Goal: Contribute content: Add original content to the website for others to see

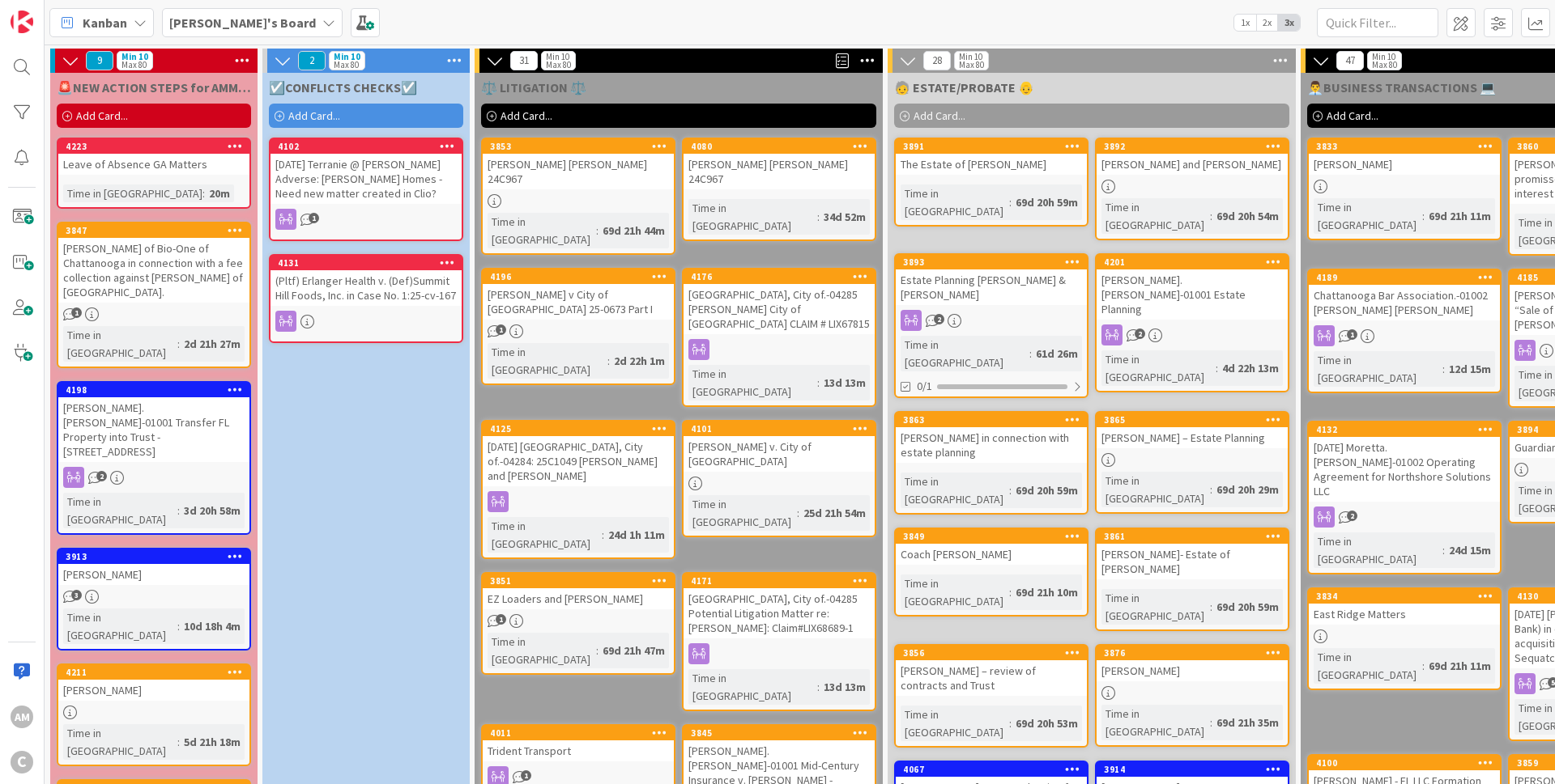
click at [128, 120] on div "Add Card..." at bounding box center [153, 115] width 194 height 24
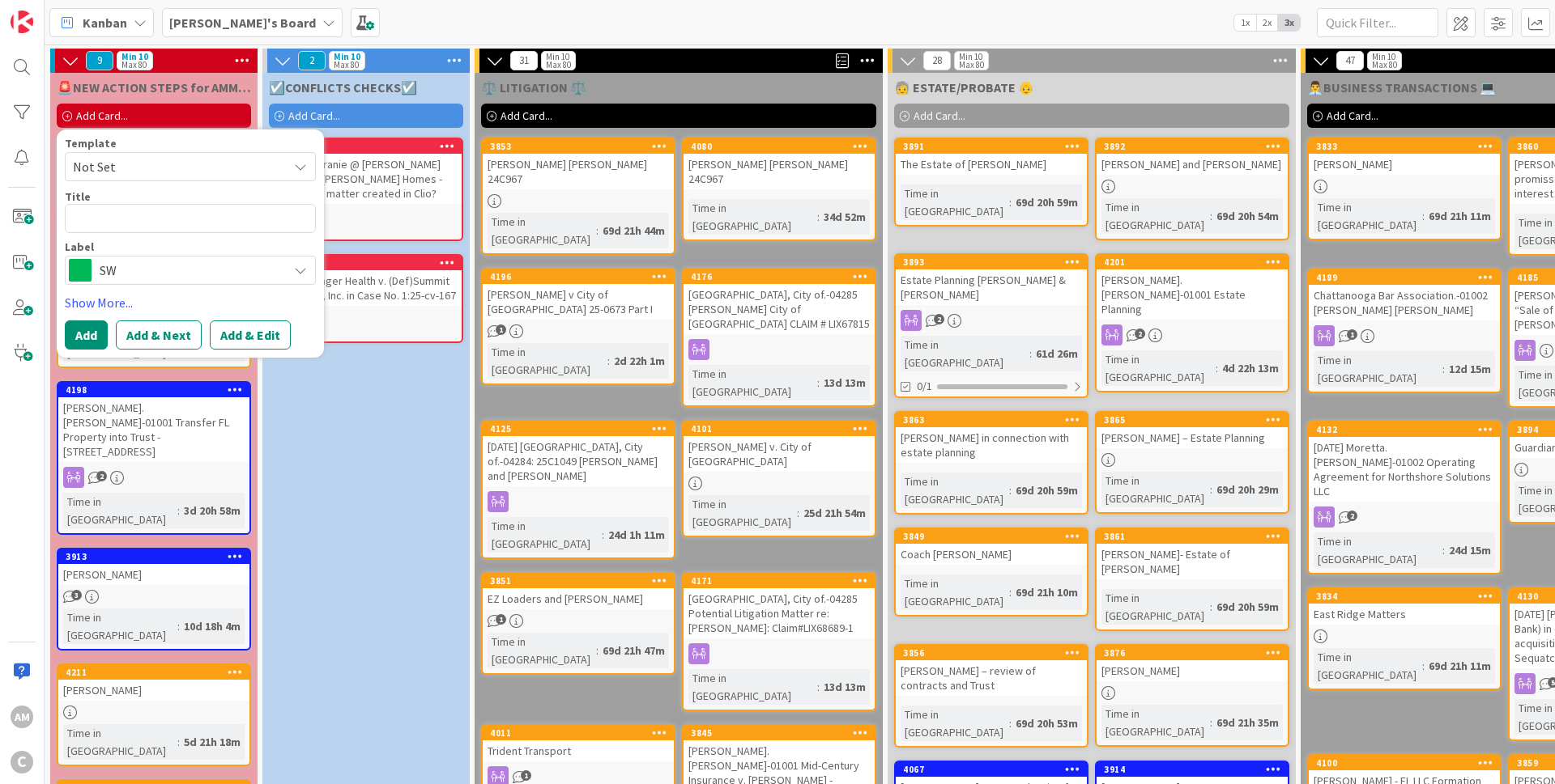
type textarea "x"
type textarea "R"
type textarea "x"
type textarea "Re"
type textarea "x"
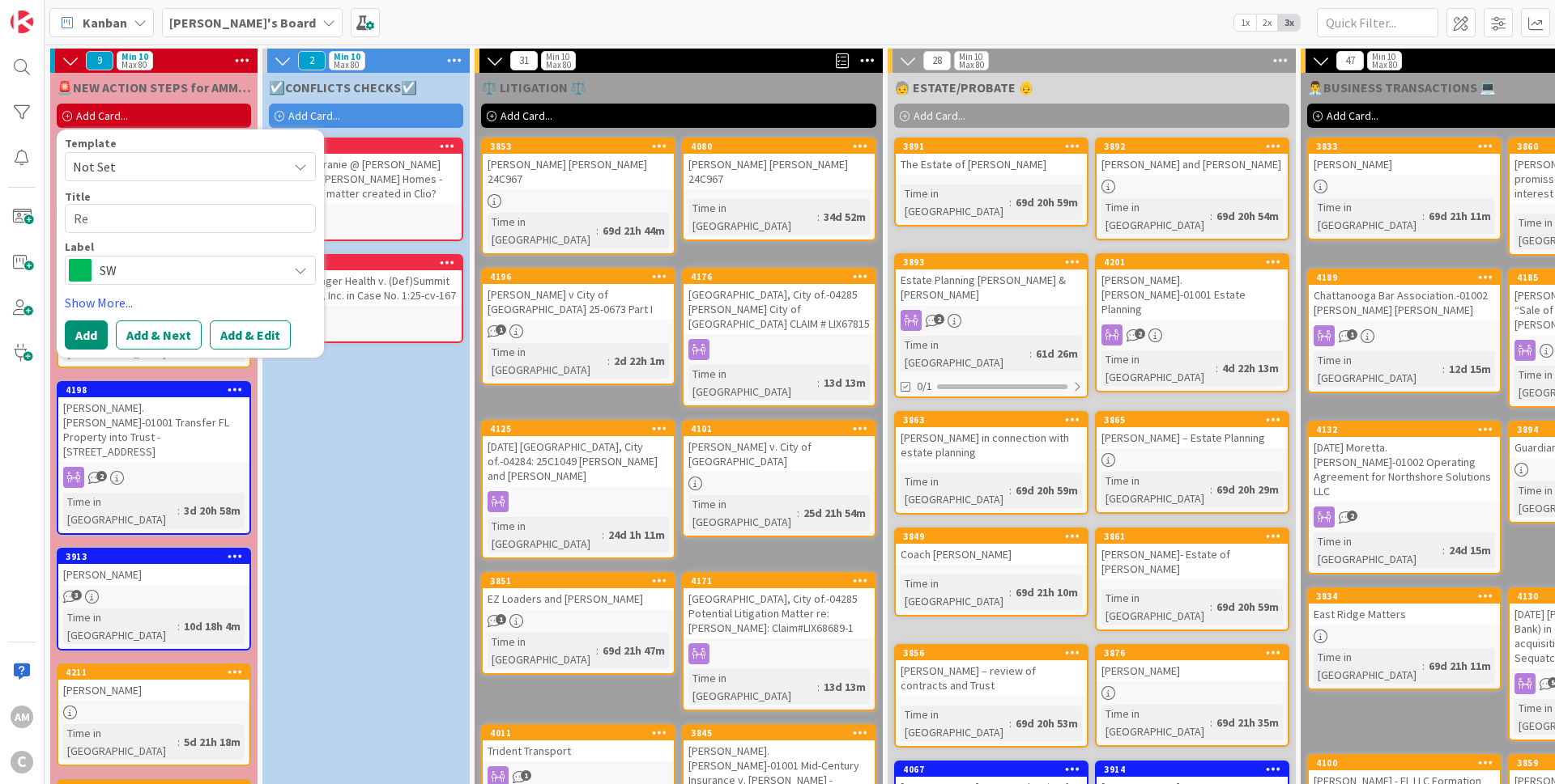
type textarea "Rev"
type textarea "x"
type textarea "Revi"
type textarea "x"
type textarea "Revie"
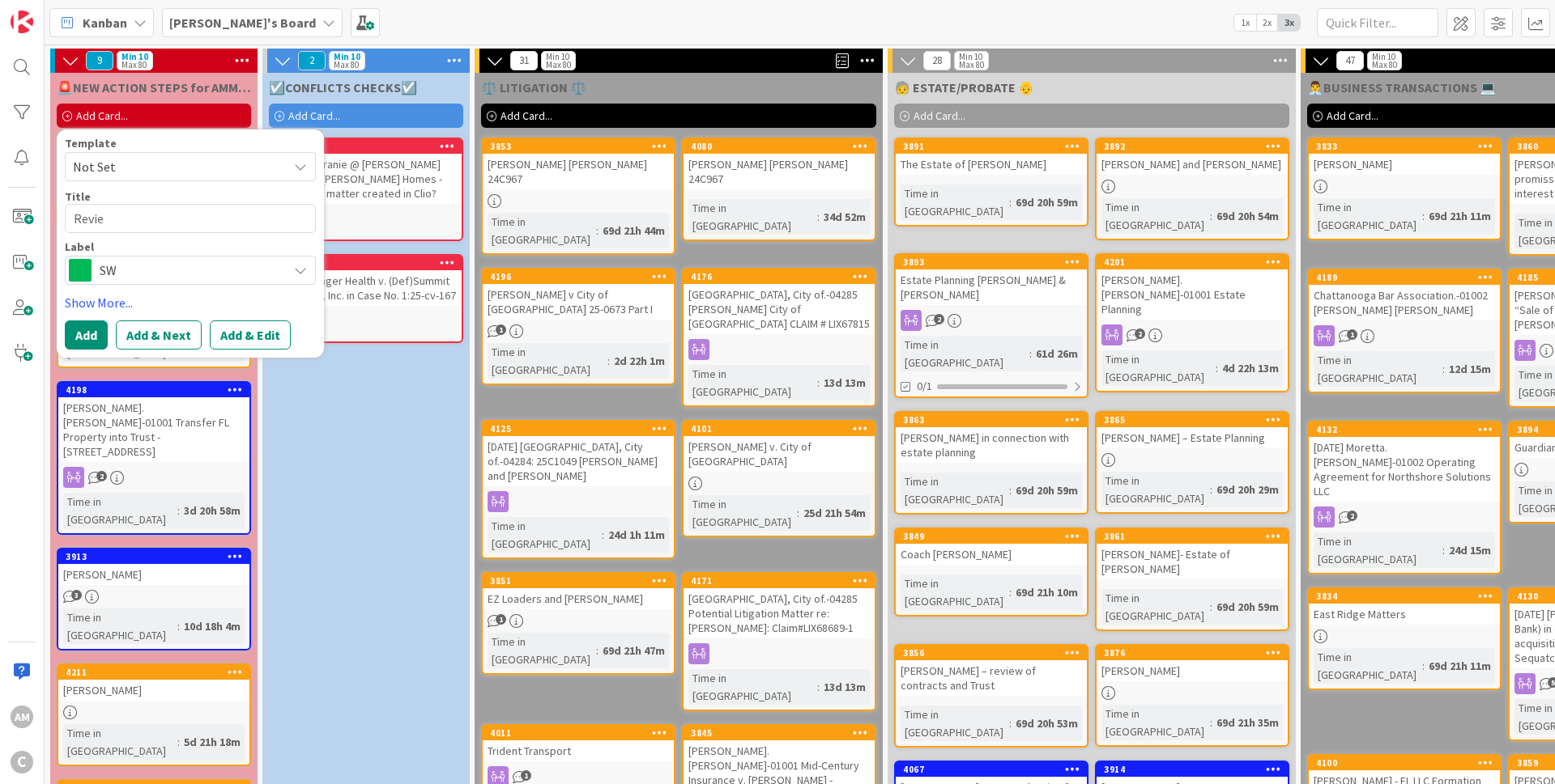
type textarea "x"
type textarea "Review"
type textarea "x"
type textarea "Review"
type textarea "x"
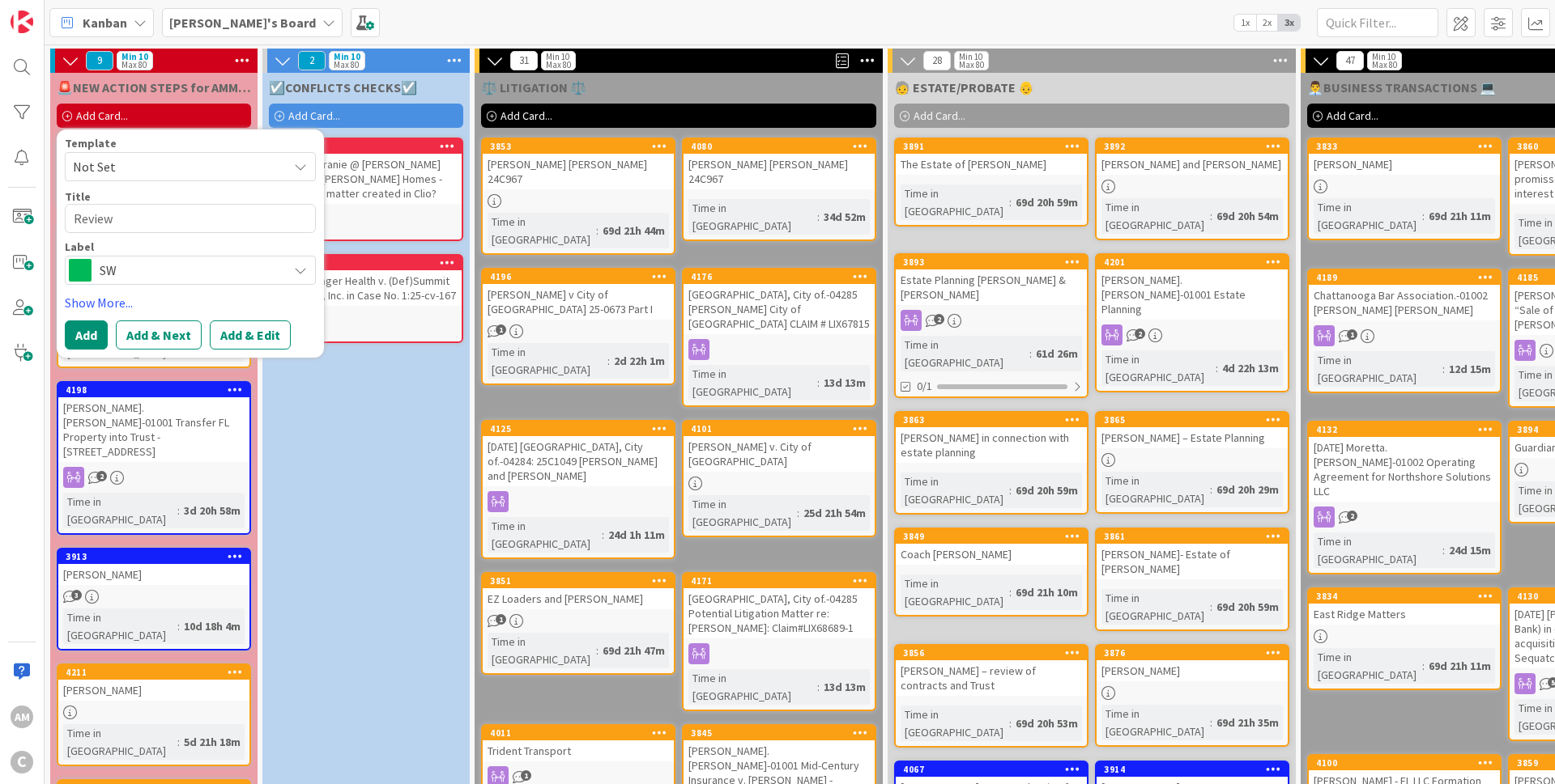
type textarea "Review M"
type textarea "x"
type textarea "Review Ma"
type textarea "x"
type textarea "Review Mat"
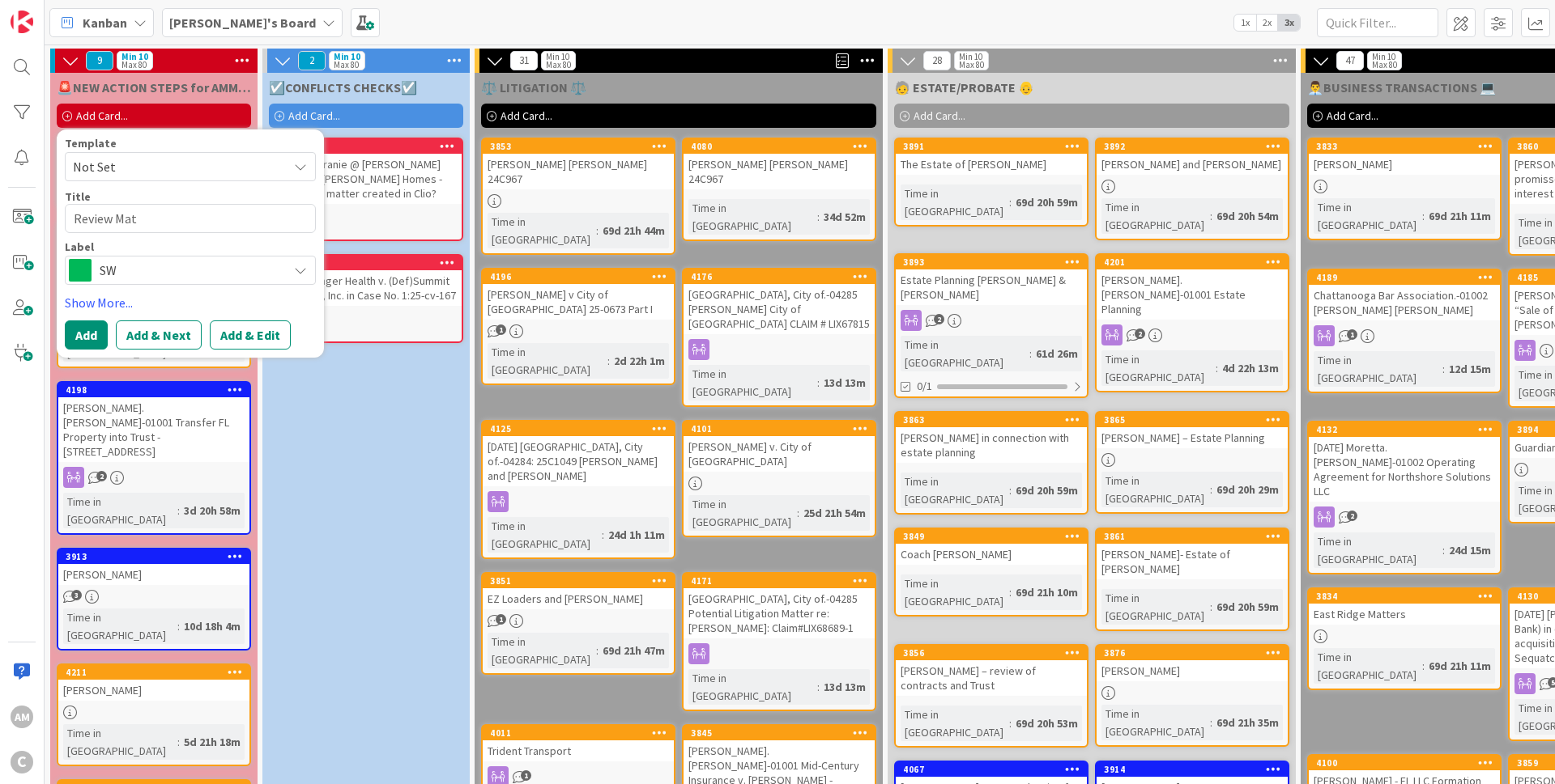
type textarea "x"
type textarea "Review [PERSON_NAME]"
type textarea "x"
type textarea "Review Matte"
type textarea "x"
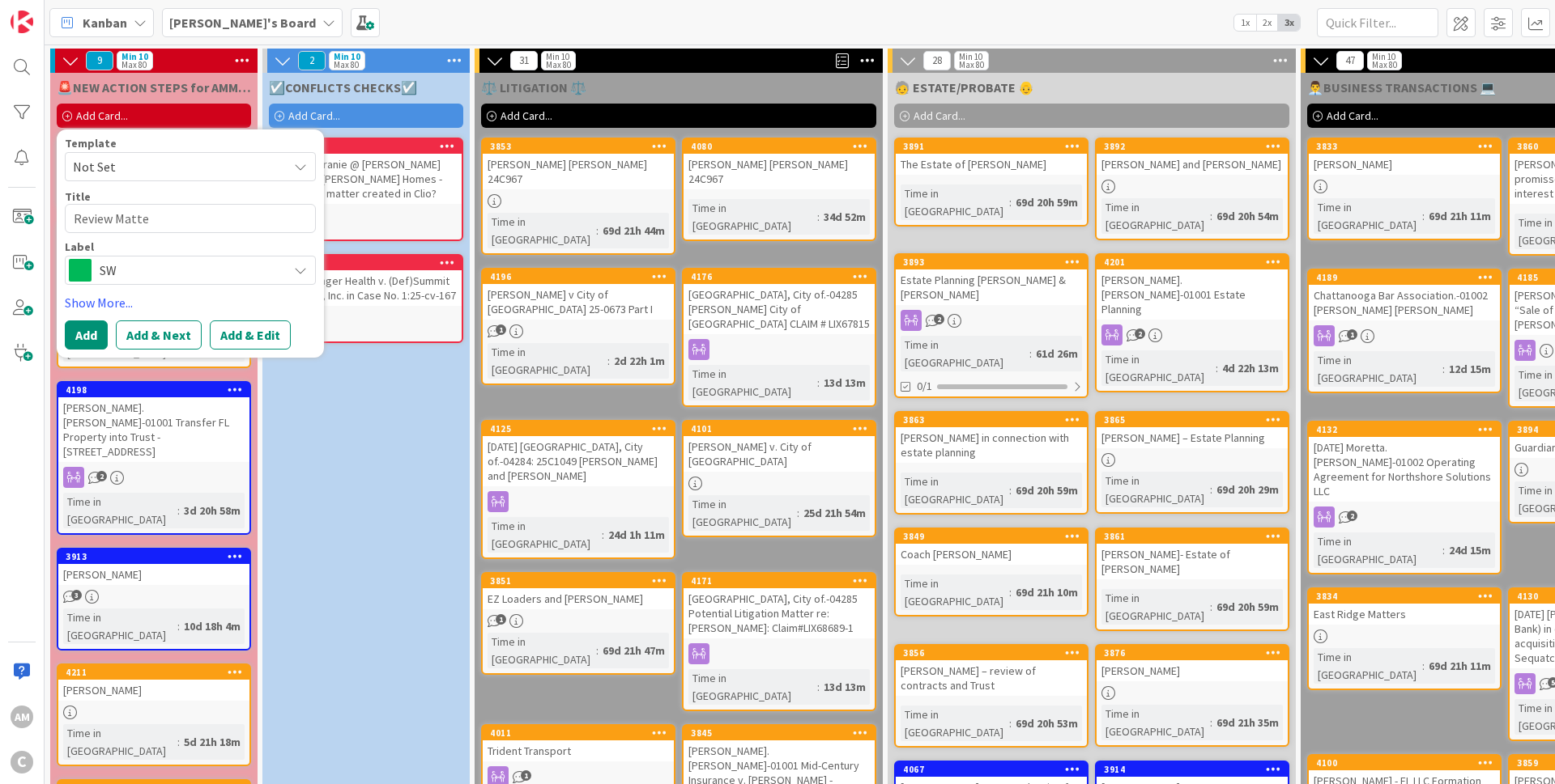
type textarea "Review Matter"
type textarea "x"
type textarea "Review Matters"
type textarea "x"
type textarea "Review Matters"
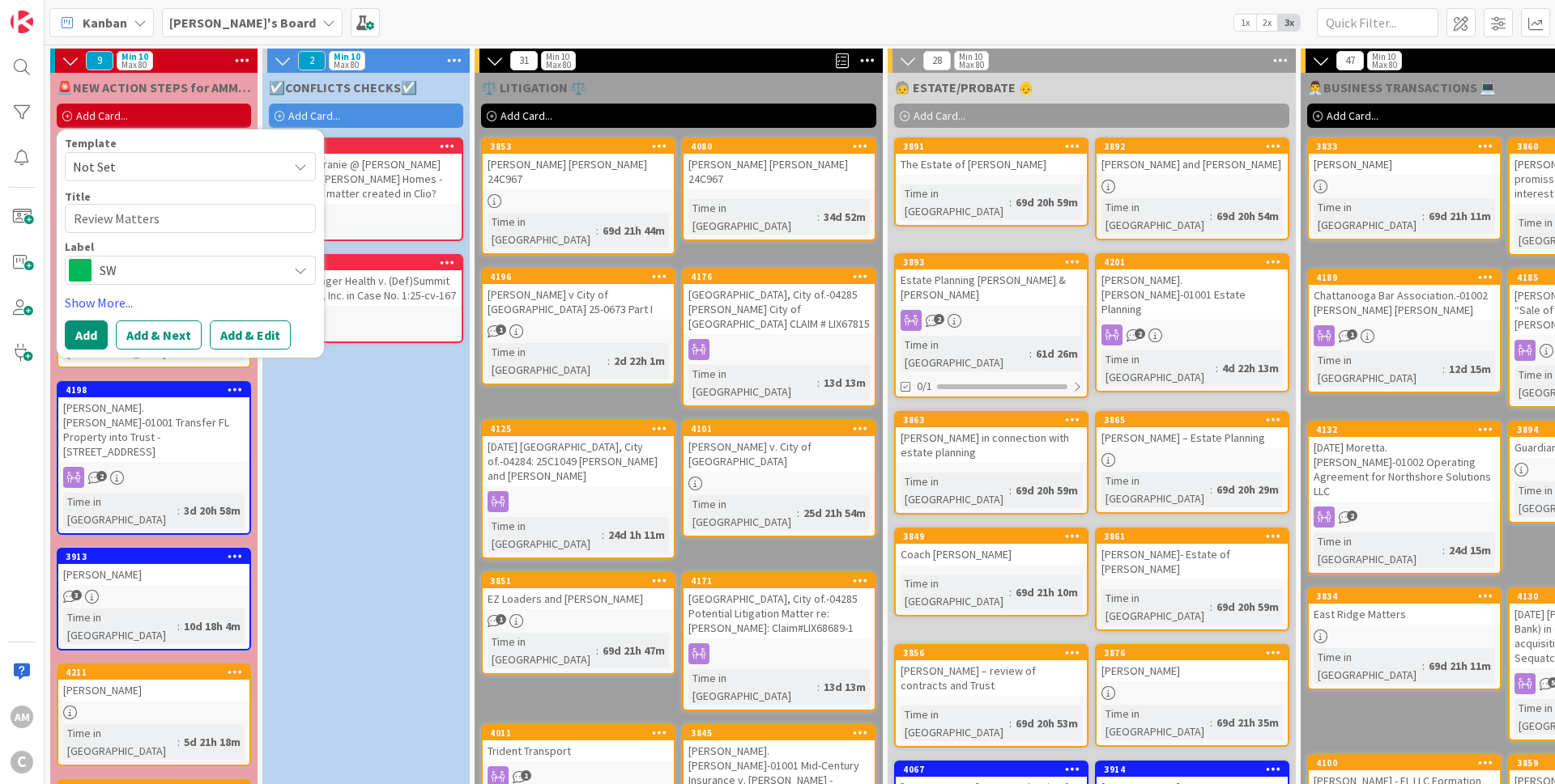
type textarea "x"
type textarea "Review Matters t"
type textarea "x"
type textarea "Review Matters th"
type textarea "x"
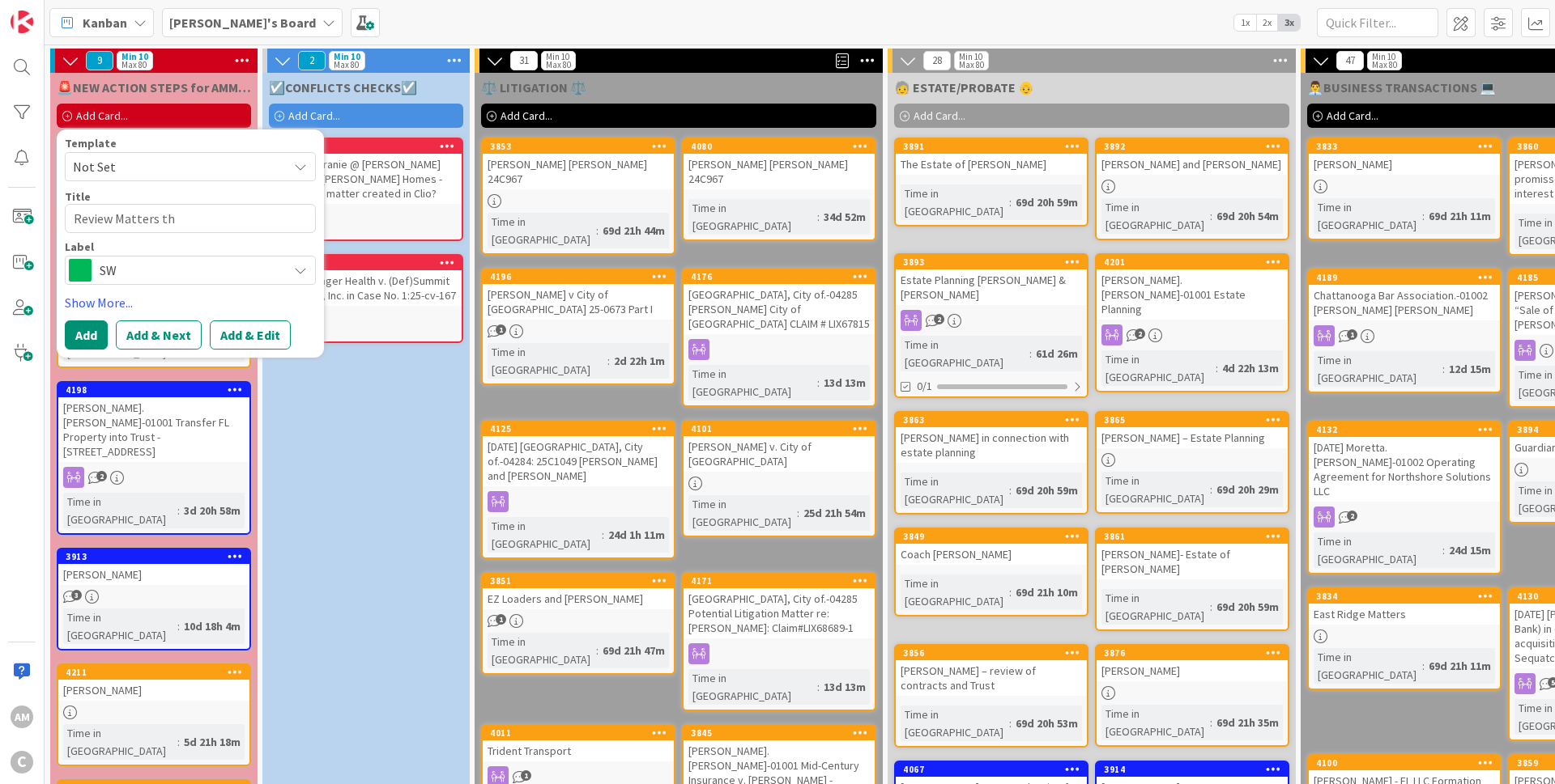
type textarea "Review Matters tha"
type textarea "x"
type textarea "Review Matters that"
type textarea "x"
type textarea "Review Matters that"
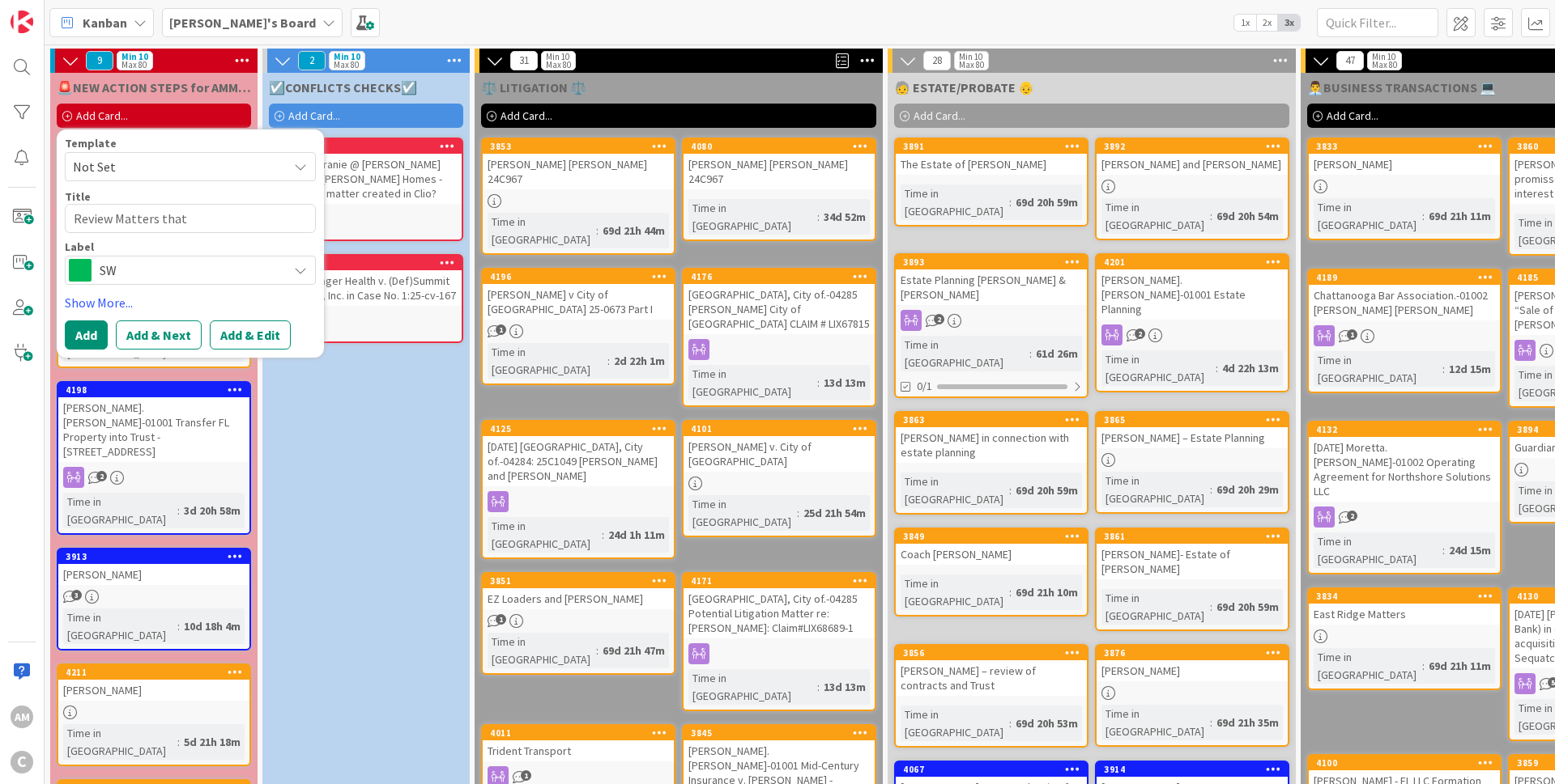
type textarea "x"
type textarea "Review Matters that m"
type textarea "x"
type textarea "Review Matters that ma"
type textarea "x"
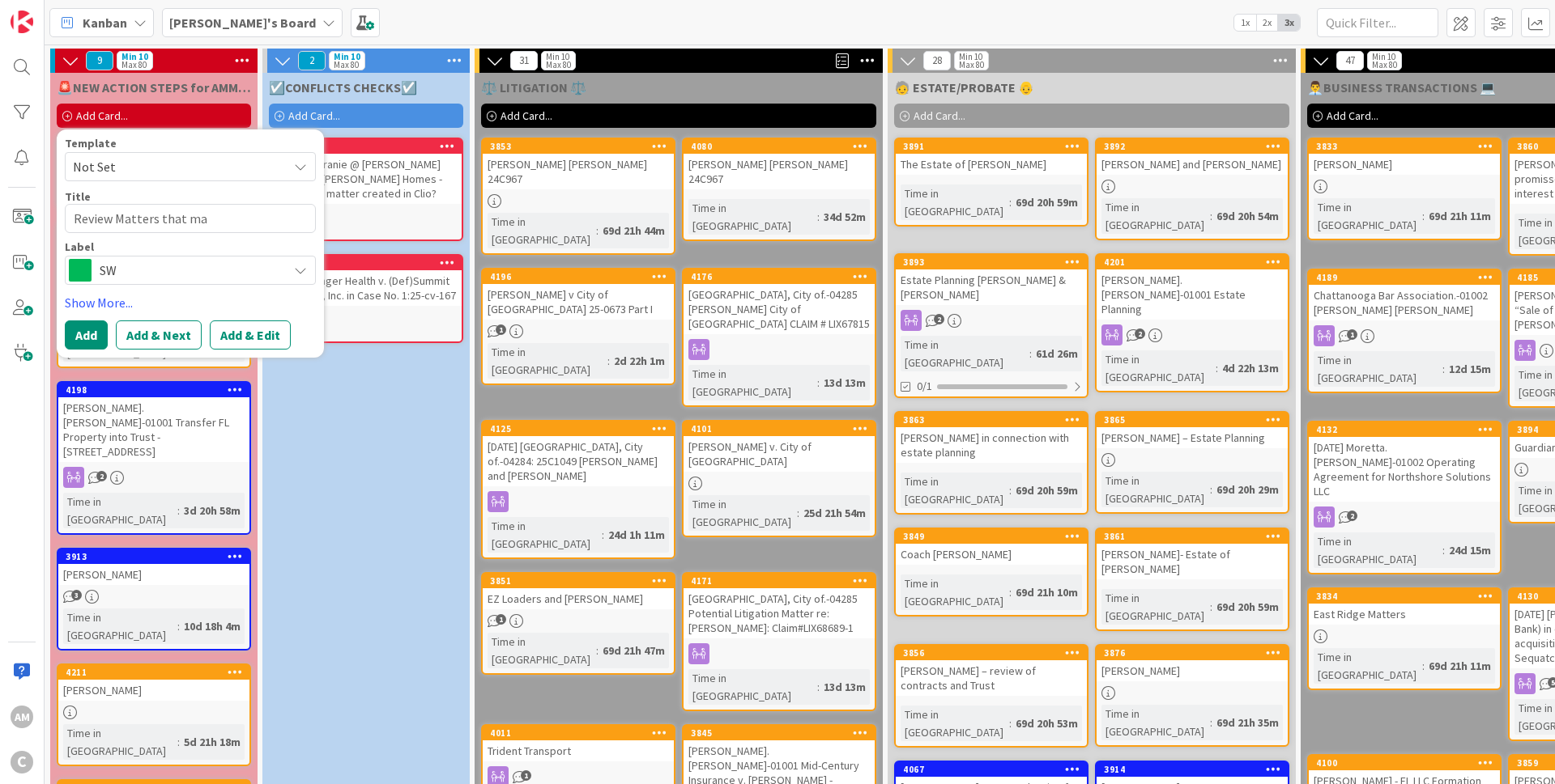
type textarea "Review Matters that may"
type textarea "x"
type textarea "Review Matters that may"
type textarea "x"
type textarea "Review Matters that may n"
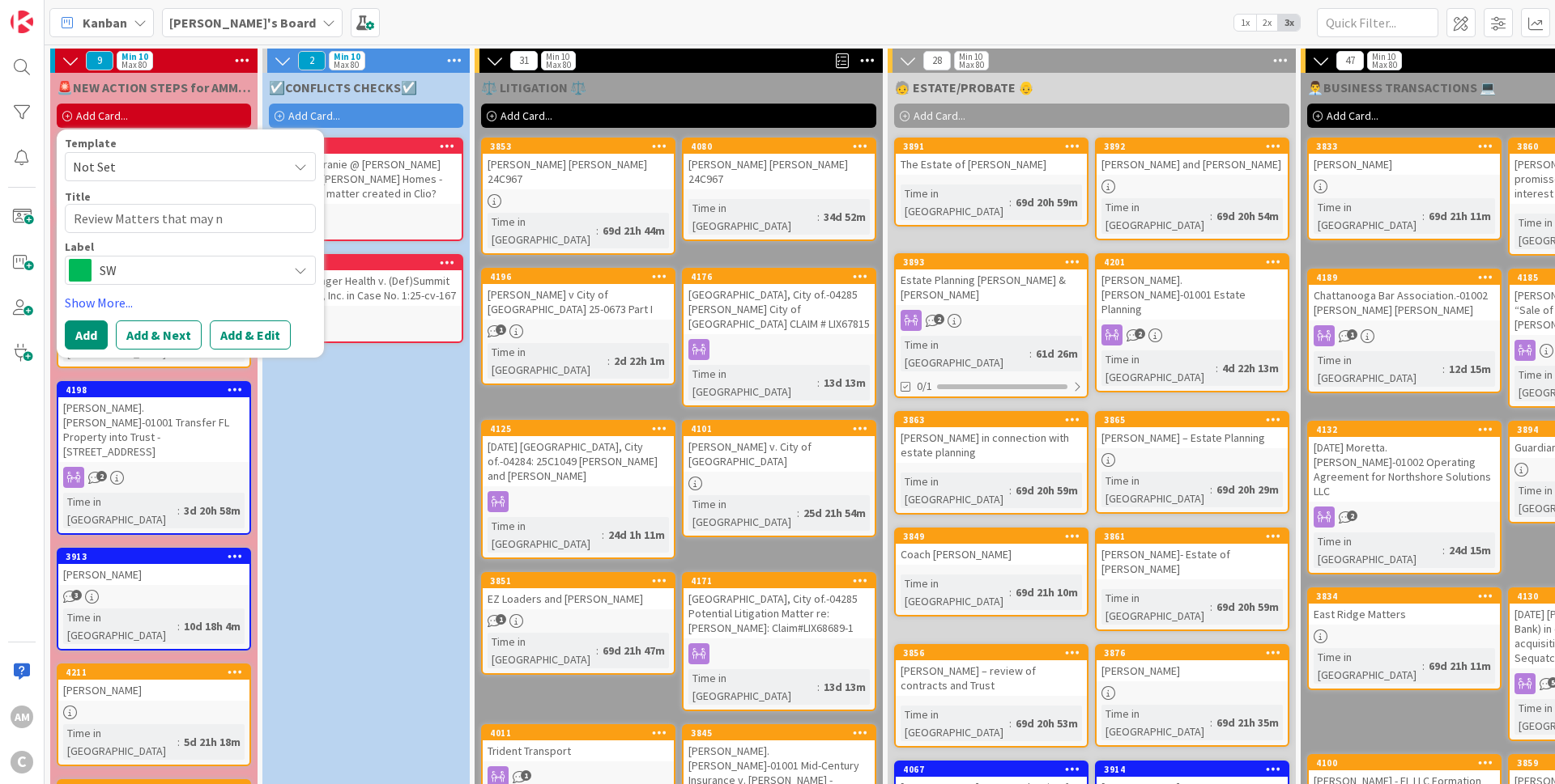
type textarea "x"
type textarea "Review Matters that may ne"
type textarea "x"
type textarea "Review Matters that [PERSON_NAME]"
type textarea "x"
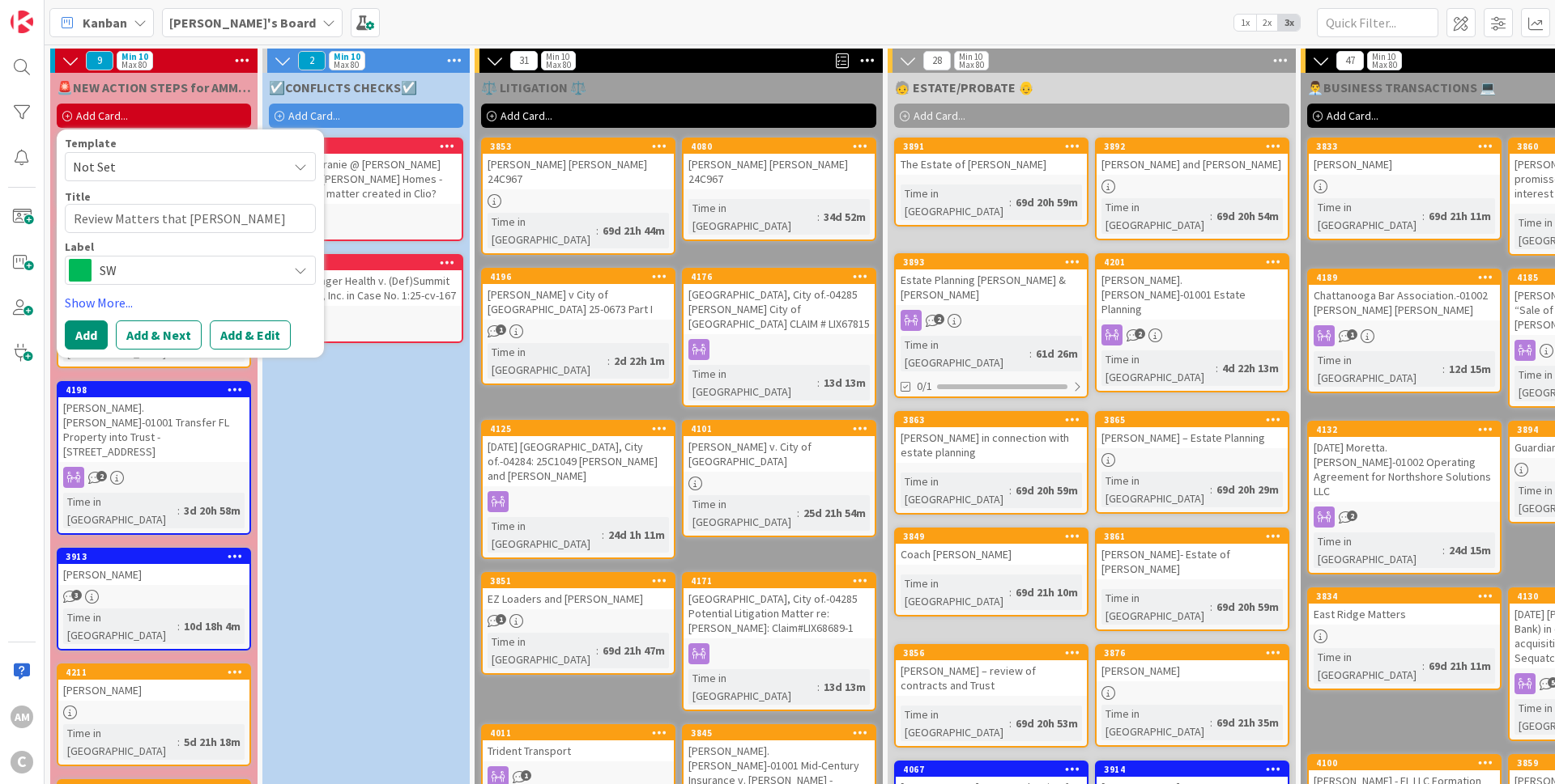
type textarea "Review Matters that may need"
type textarea "x"
type textarea "Review Matters that may need"
type textarea "x"
type textarea "Review Matters that may need c"
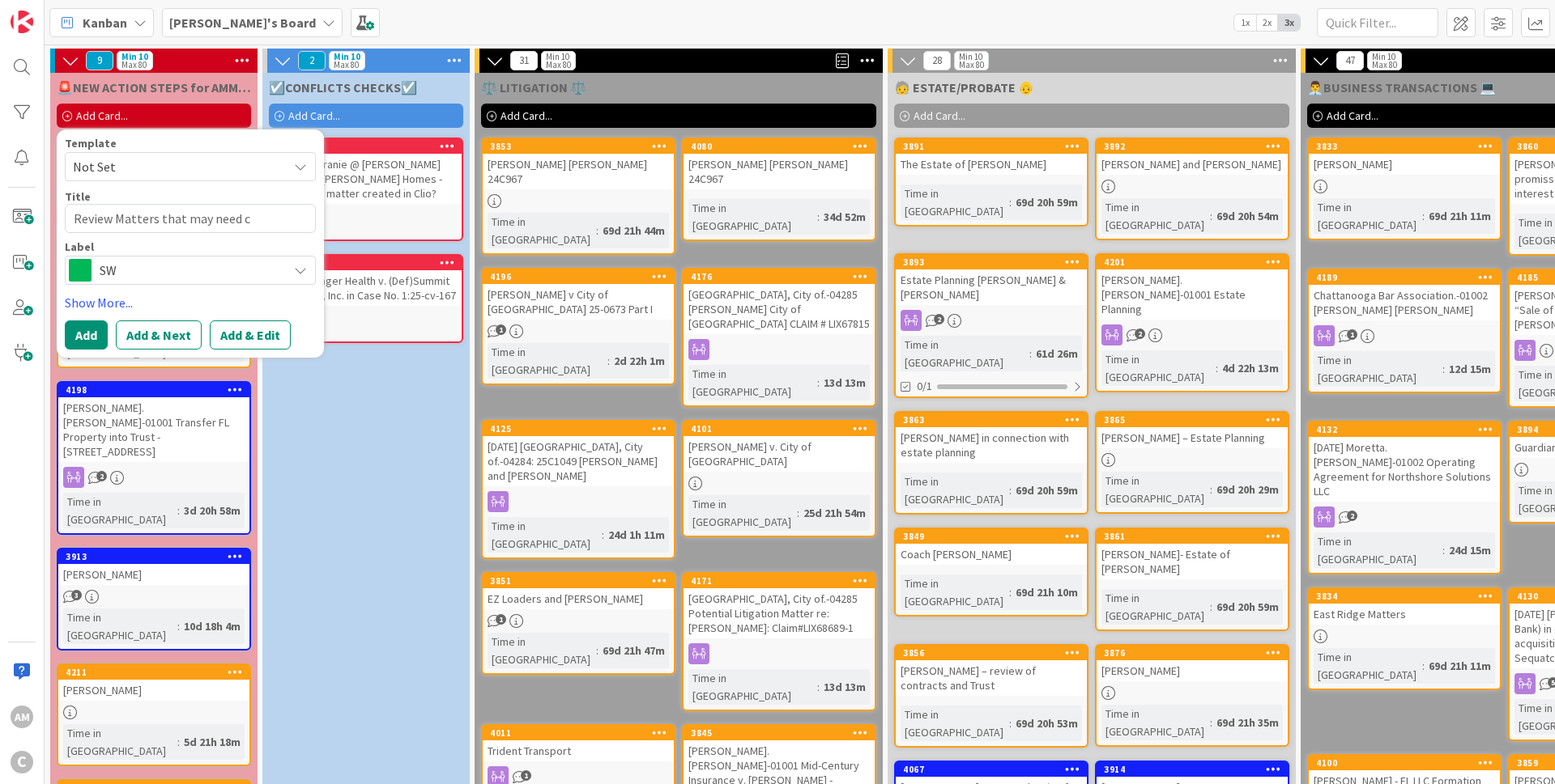
type textarea "x"
type textarea "Review Matters that may need ch"
type textarea "x"
type textarea "Review Matters that may need che"
type textarea "x"
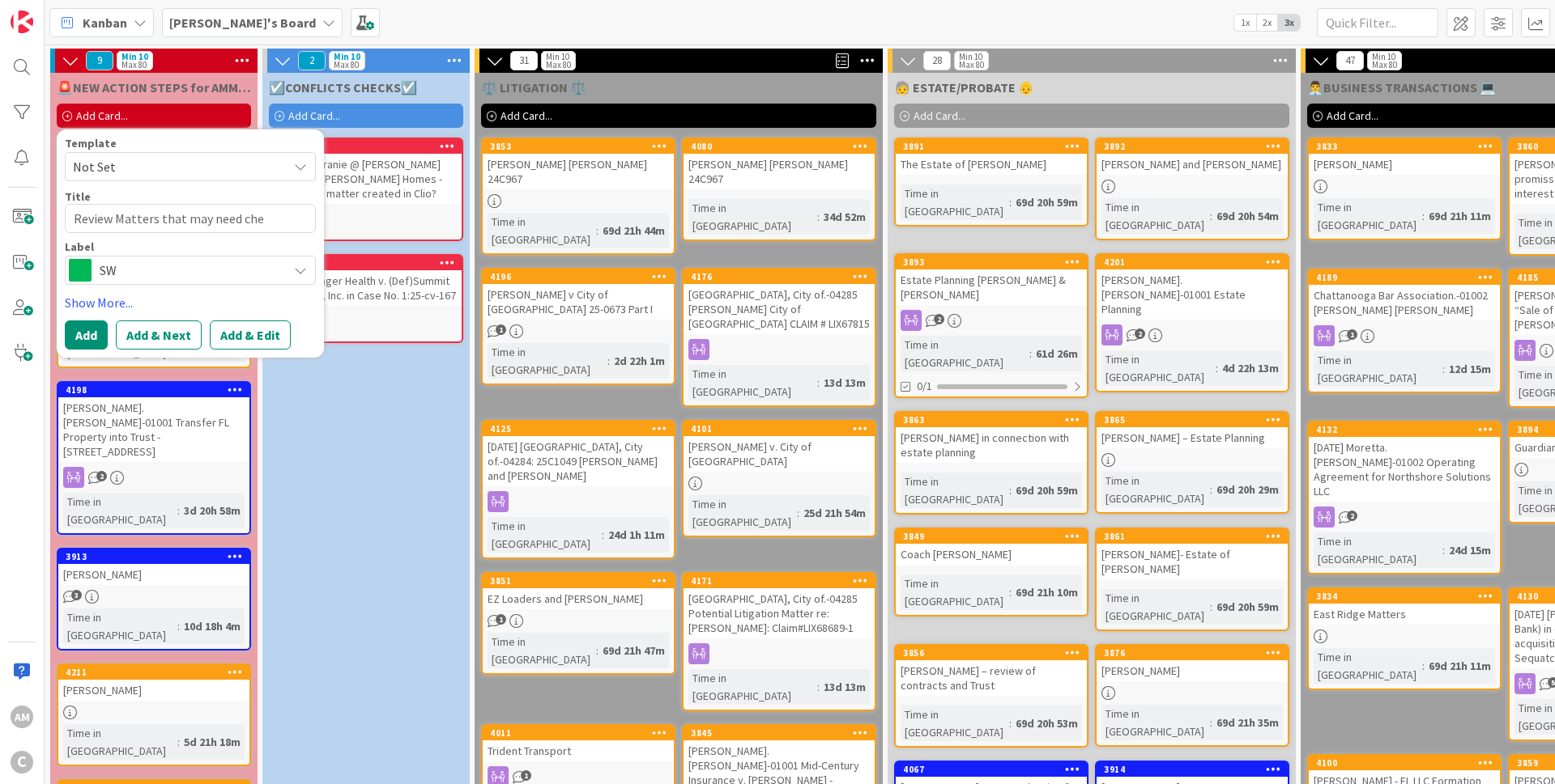
type textarea "Review Matters that may need chec"
type textarea "x"
type textarea "Review Matters that may need check"
type textarea "x"
type textarea "Review Matters that may need check"
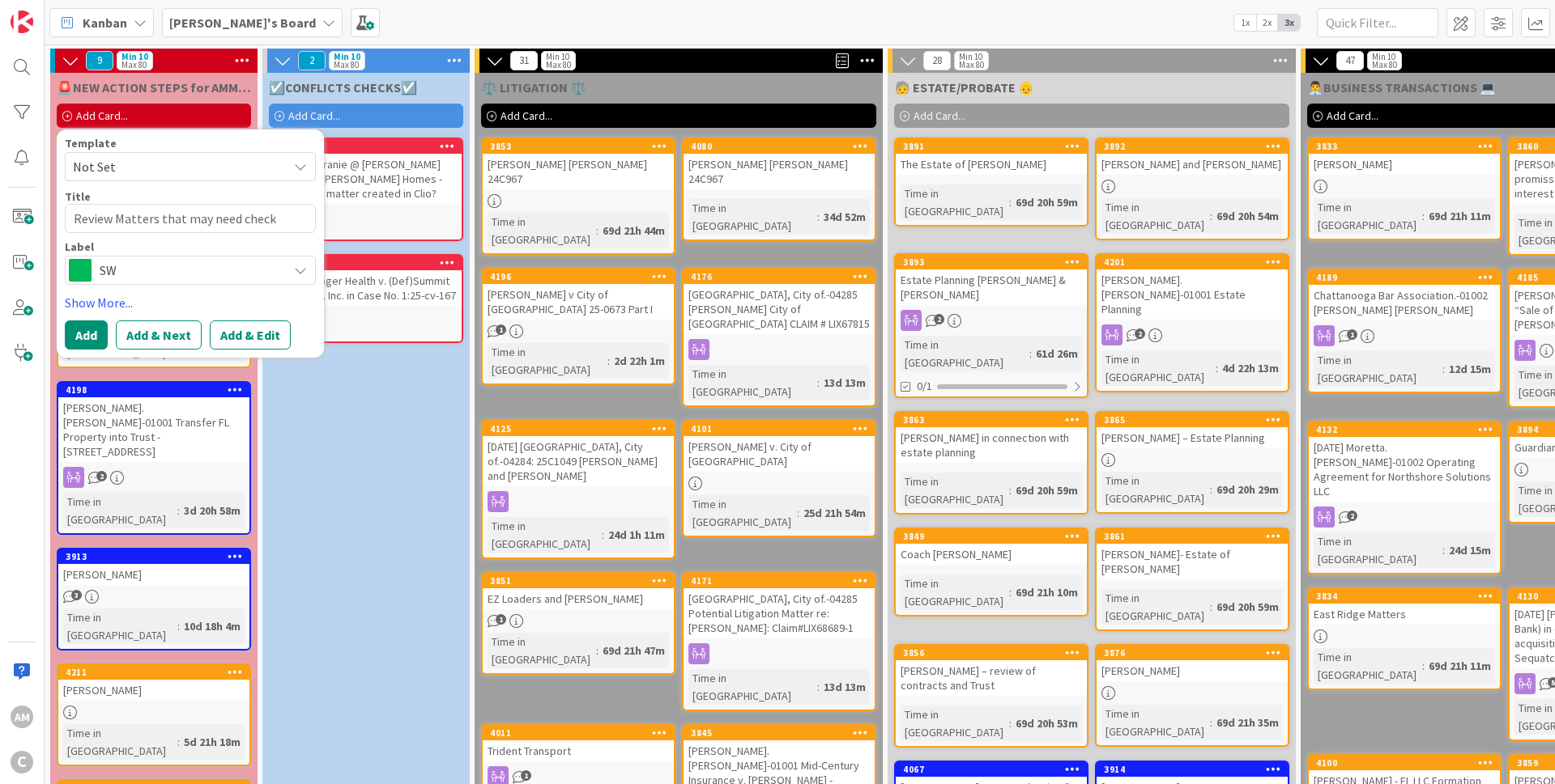
type textarea "x"
type textarea "Review Matters that may need check a"
type textarea "x"
type textarea "Review Matters that may need check ans"
type textarea "x"
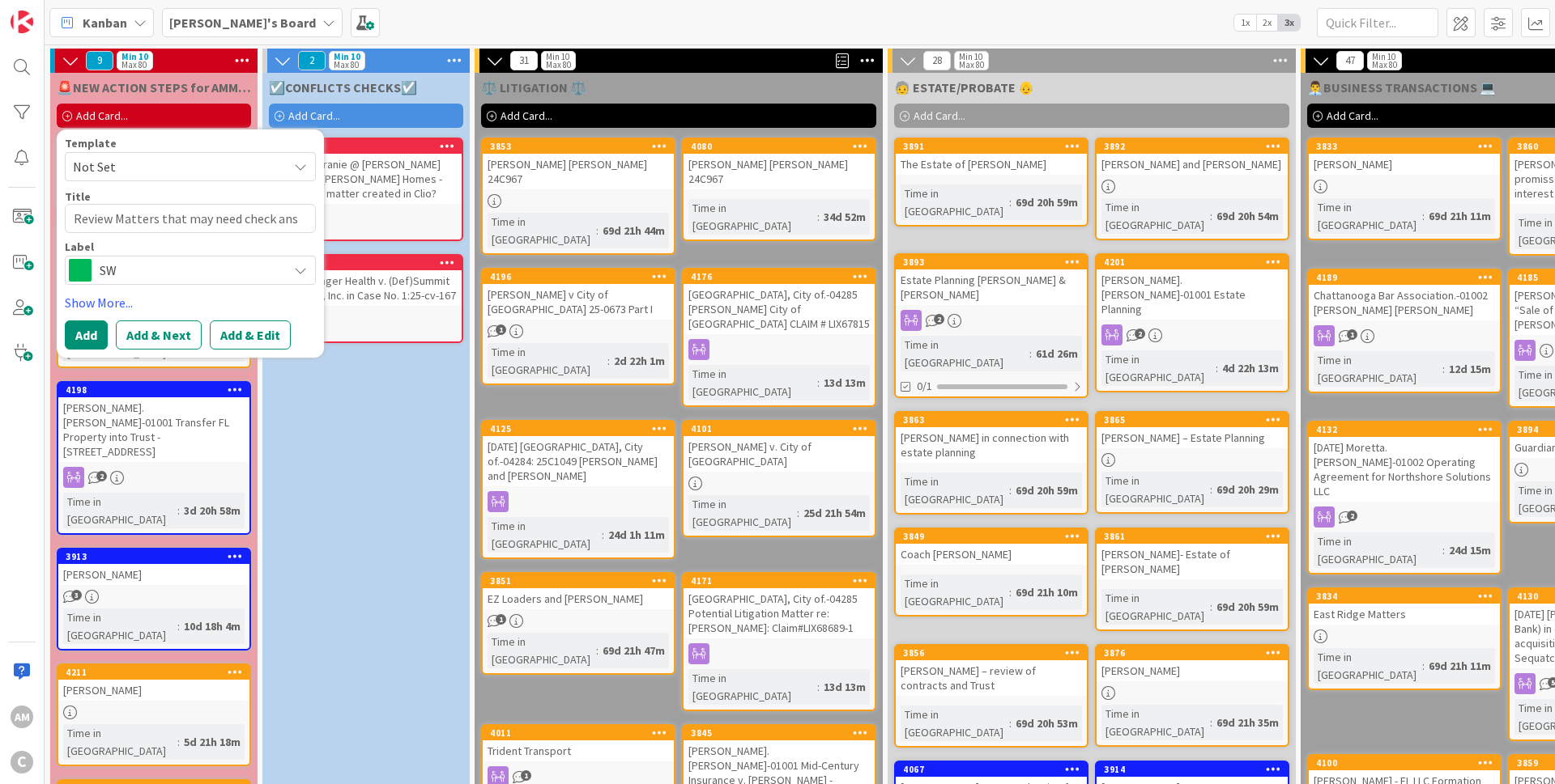
type textarea "Review Matters that may need check ansd"
type textarea "x"
type textarea "Review Matters that may need check ansd"
type textarea "x"
type textarea "Review Matters that may need check ansd"
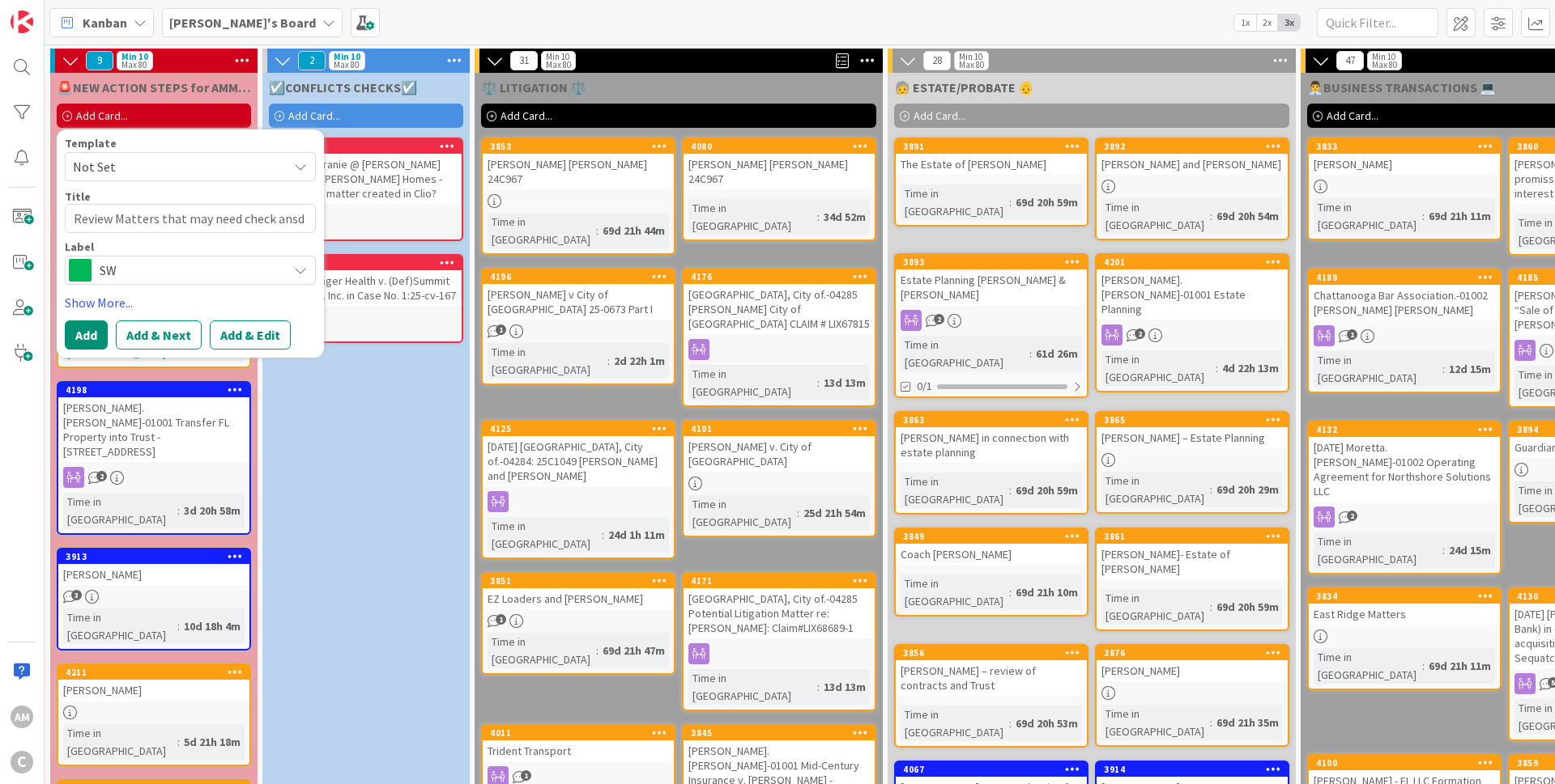
type textarea "x"
type textarea "Review Matters that may need check ans"
type textarea "x"
type textarea "Review Matters that may need check an"
type textarea "x"
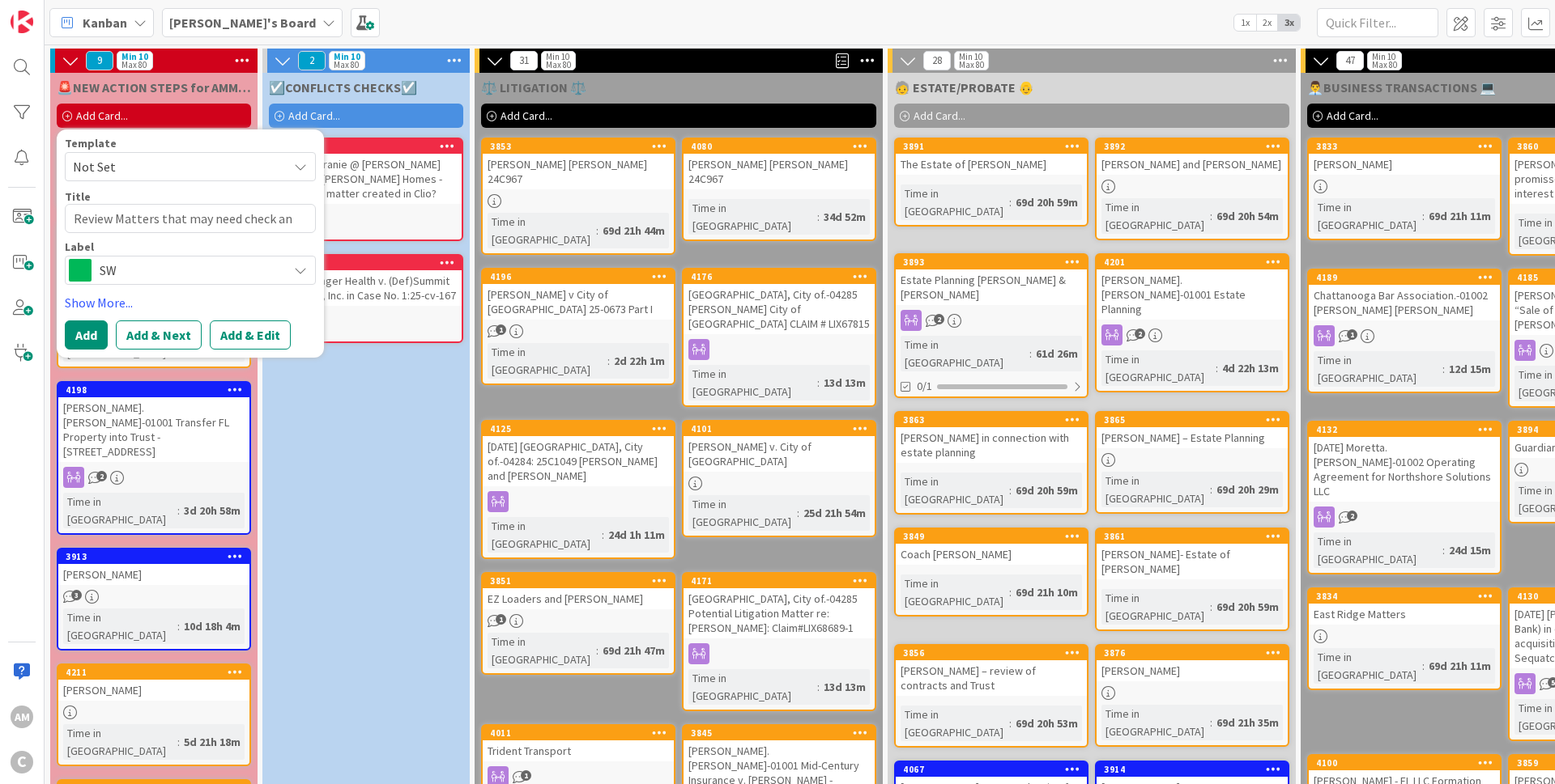
type textarea "Review Matters that may need check and"
type textarea "x"
type textarea "Review Matters that may need check and"
type textarea "x"
type textarea "Review Matters that may need check and g"
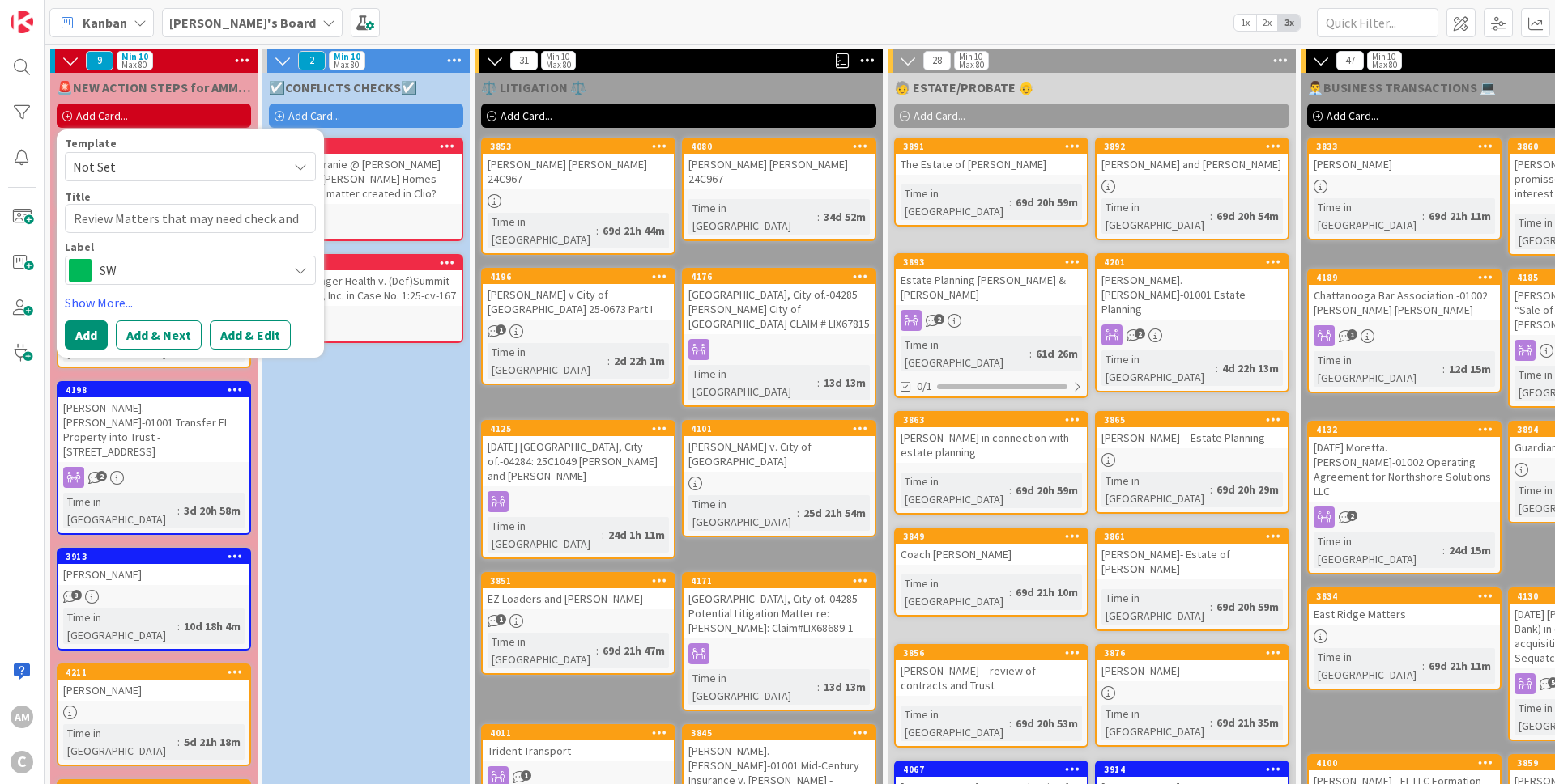
type textarea "x"
type textarea "Review Matters that may need check and ge"
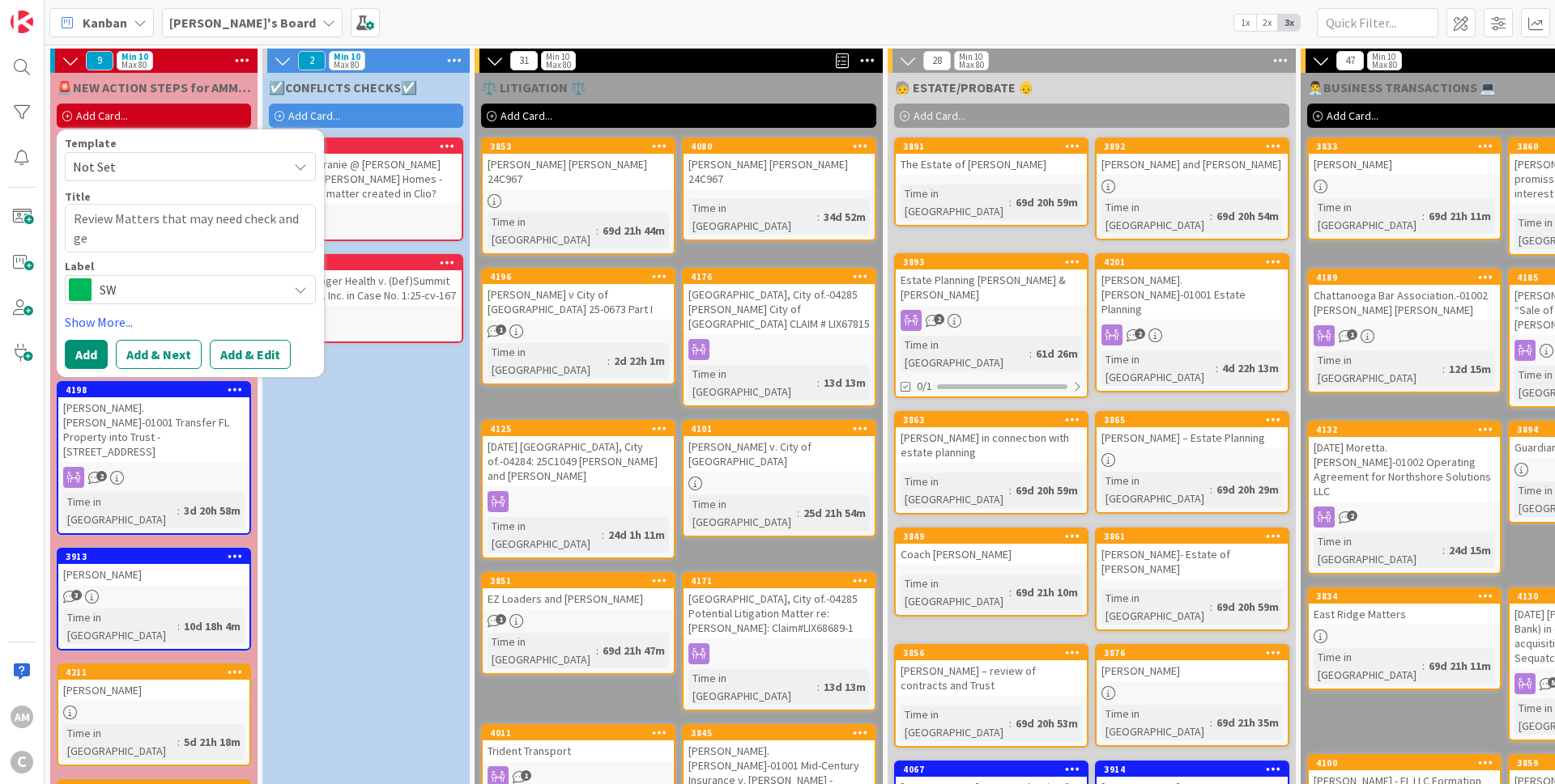
type textarea "x"
type textarea "Review Matters that may need check and get"
type textarea "x"
type textarea "Review Matters that may need check and get"
type textarea "x"
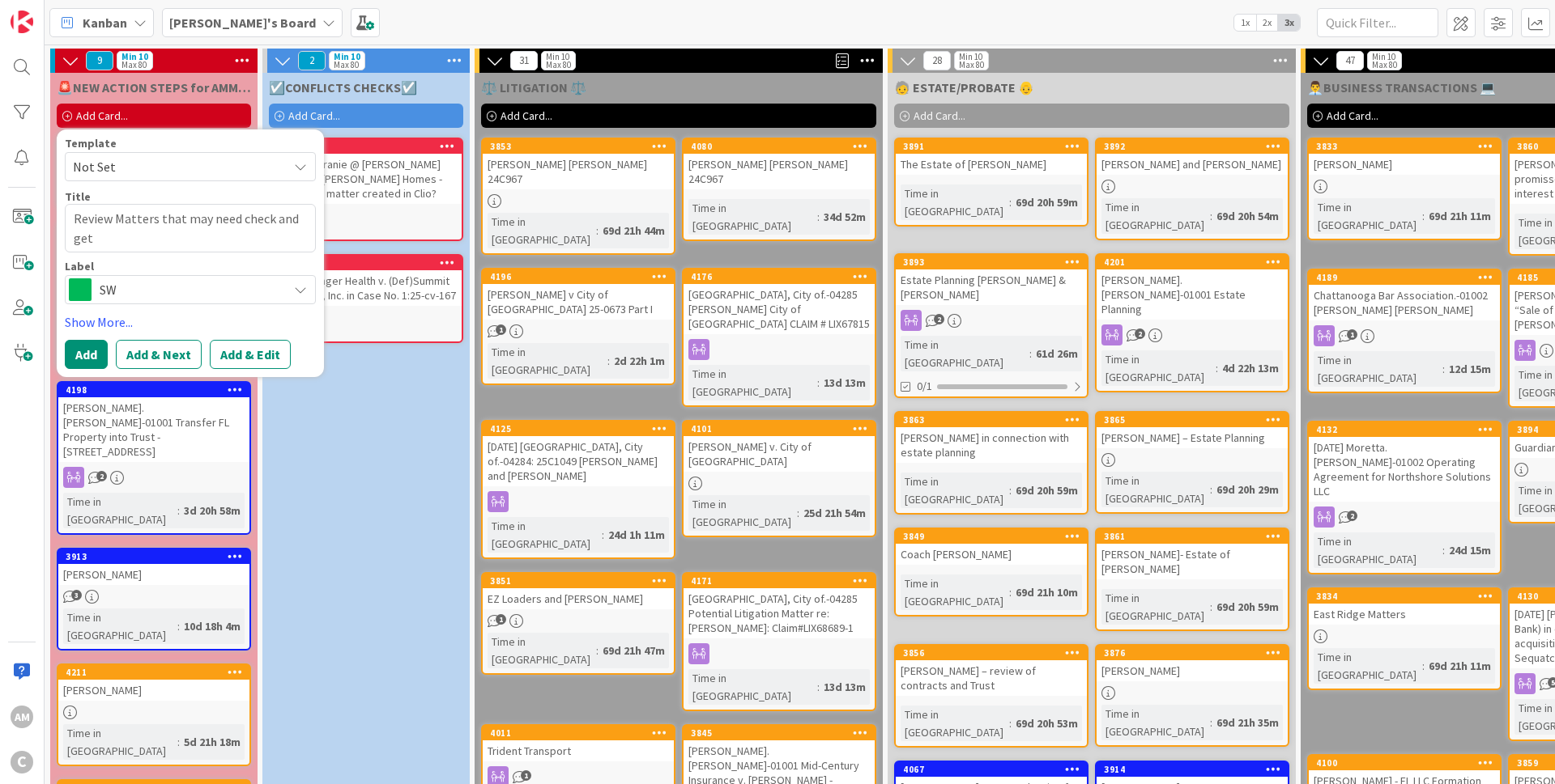
type textarea "Review Matters that may need check and get t"
type textarea "x"
type textarea "Review Matters that may need check and get to"
type textarea "x"
type textarea "Review Matters that may need check and get to"
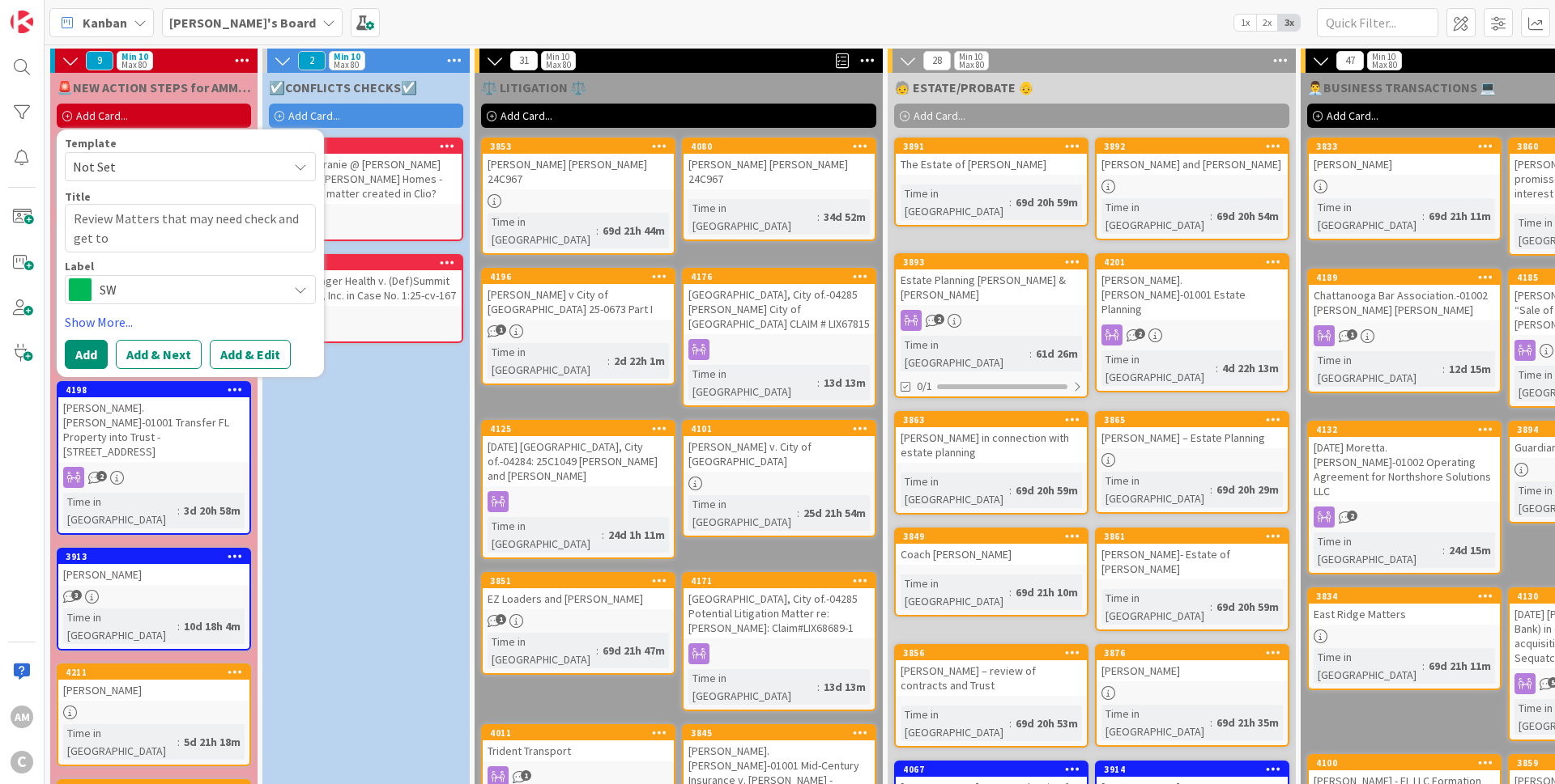
type textarea "x"
type textarea "Review Matters that may need check and get to B"
type textarea "x"
type textarea "Review Matters that may need check and get to BS"
type textarea "x"
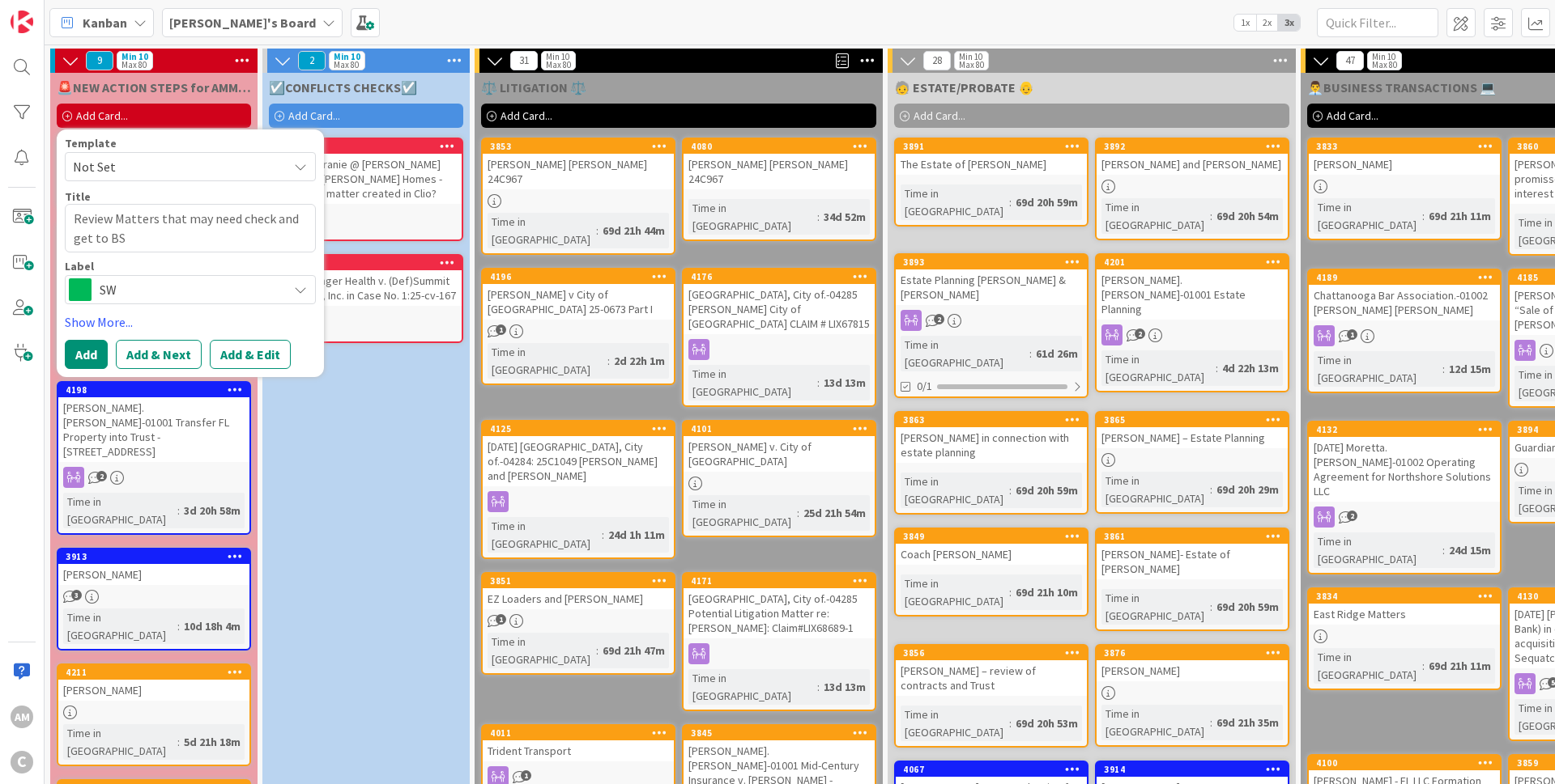
type textarea "Review Matters that may need check and get to BS"
click at [221, 283] on span "SW" at bounding box center [190, 289] width 180 height 22
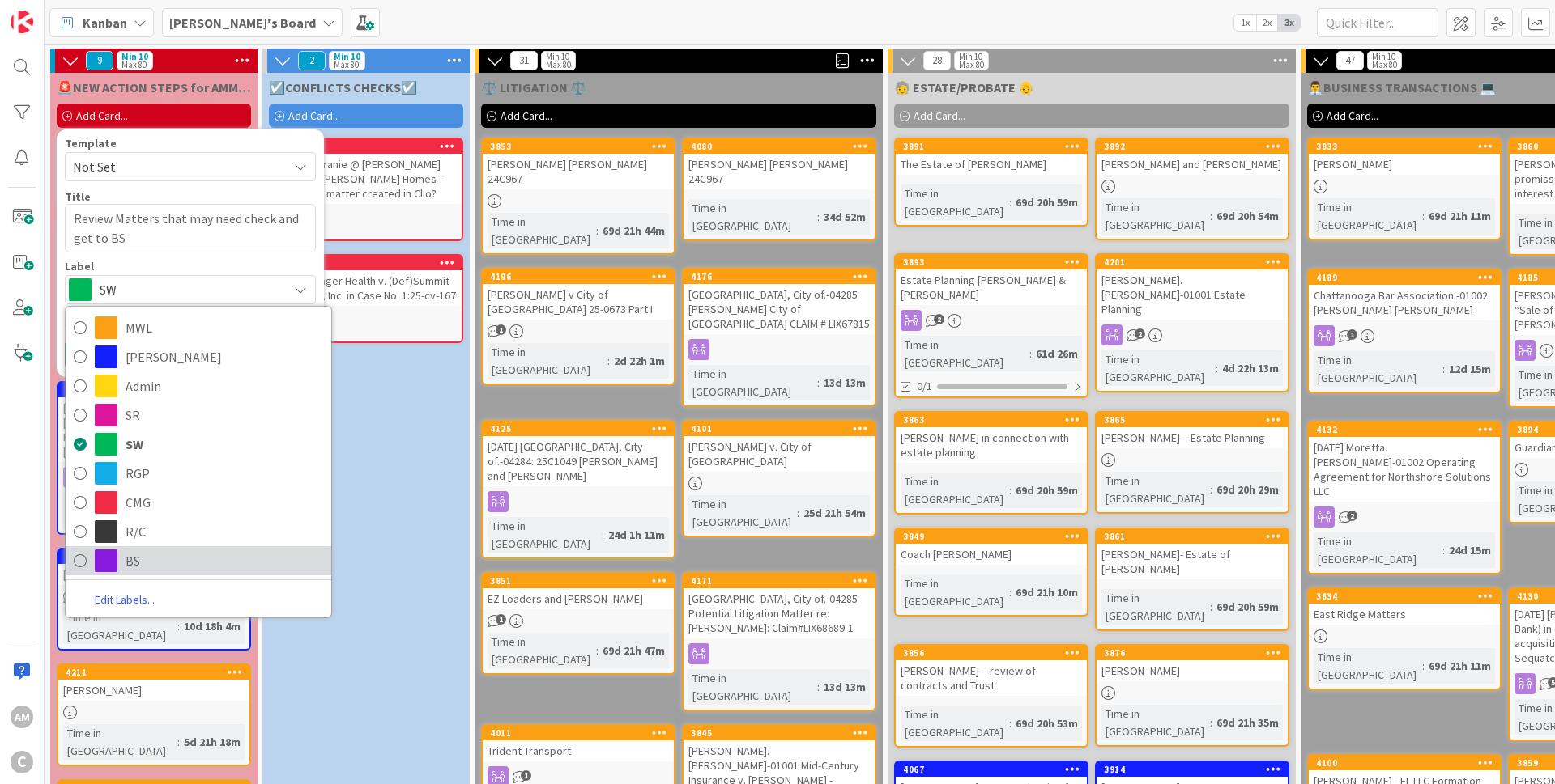
click at [142, 551] on span "BS" at bounding box center [224, 561] width 197 height 24
type textarea "x"
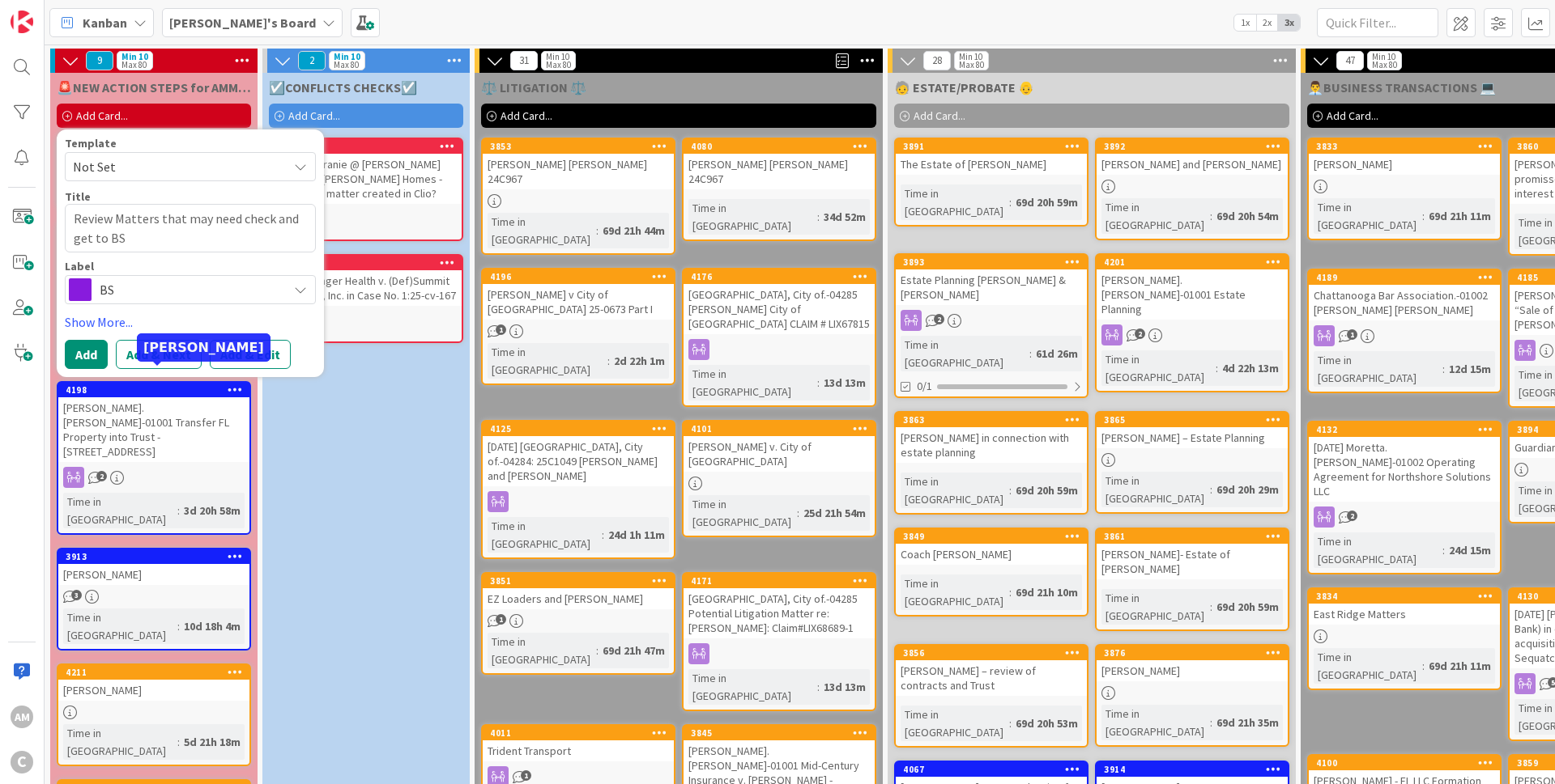
click at [88, 373] on div "Template Not Set Title 49 / 128 Review Matters that may need check and get to B…" at bounding box center [190, 252] width 267 height 247
click at [88, 365] on button "Add" at bounding box center [86, 355] width 43 height 29
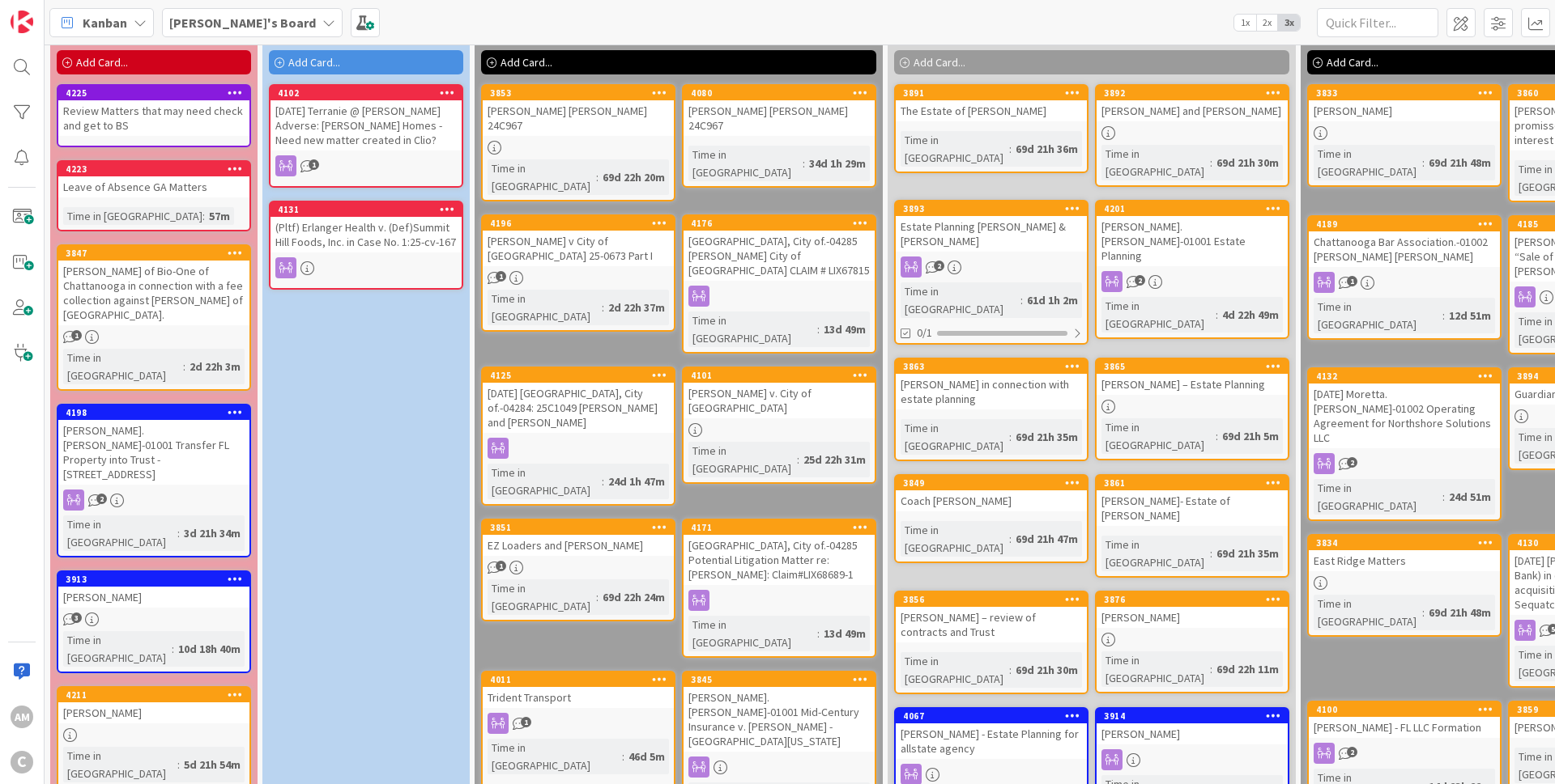
scroll to position [97, 0]
